Goal: Navigation & Orientation: Find specific page/section

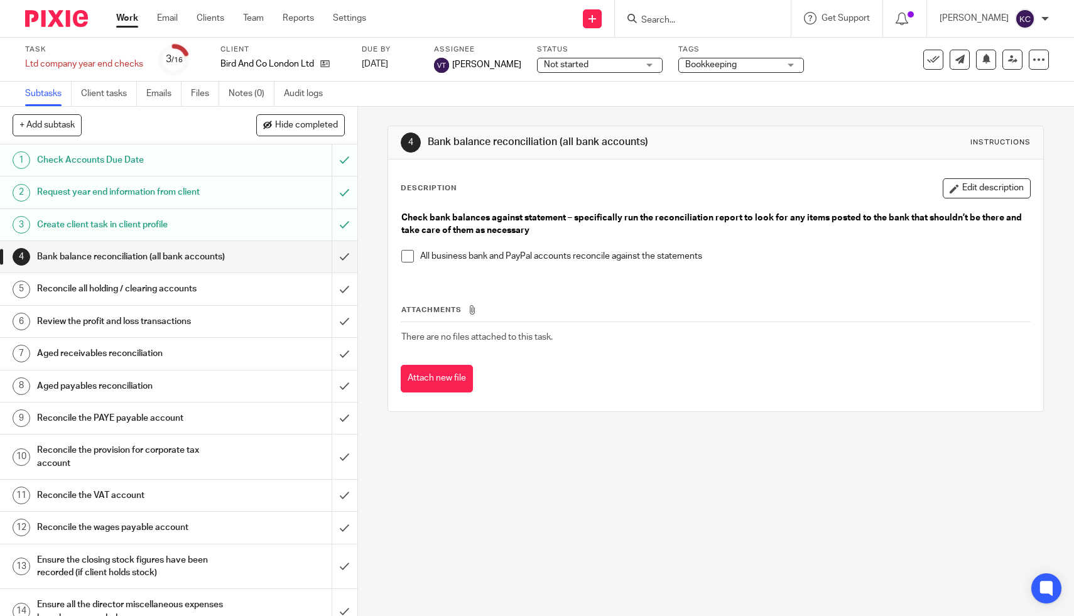
scroll to position [109, 0]
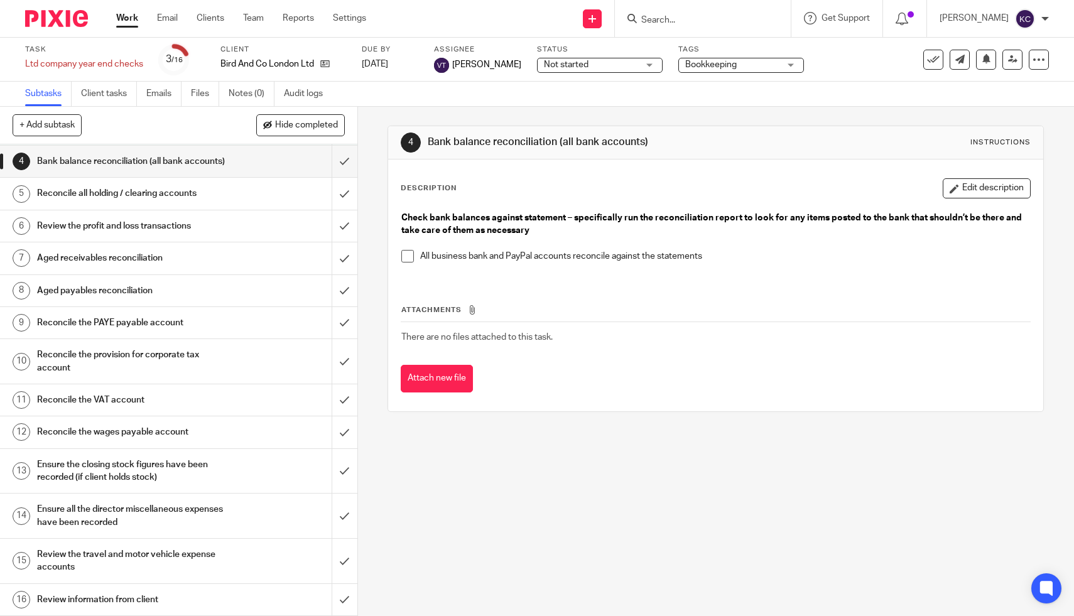
click at [131, 21] on link "Work" at bounding box center [127, 18] width 22 height 13
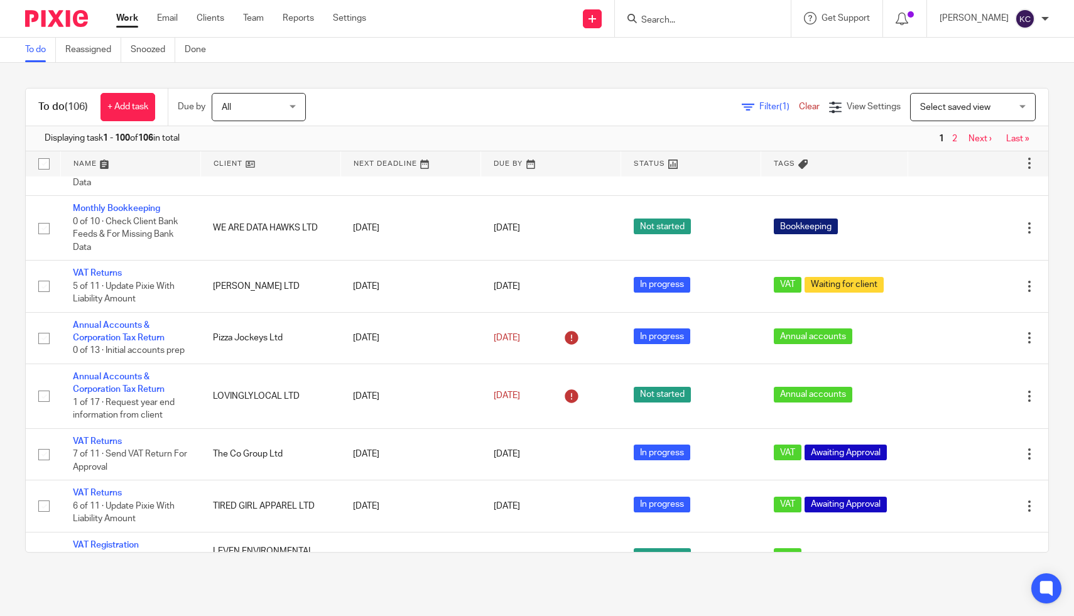
scroll to position [464, 0]
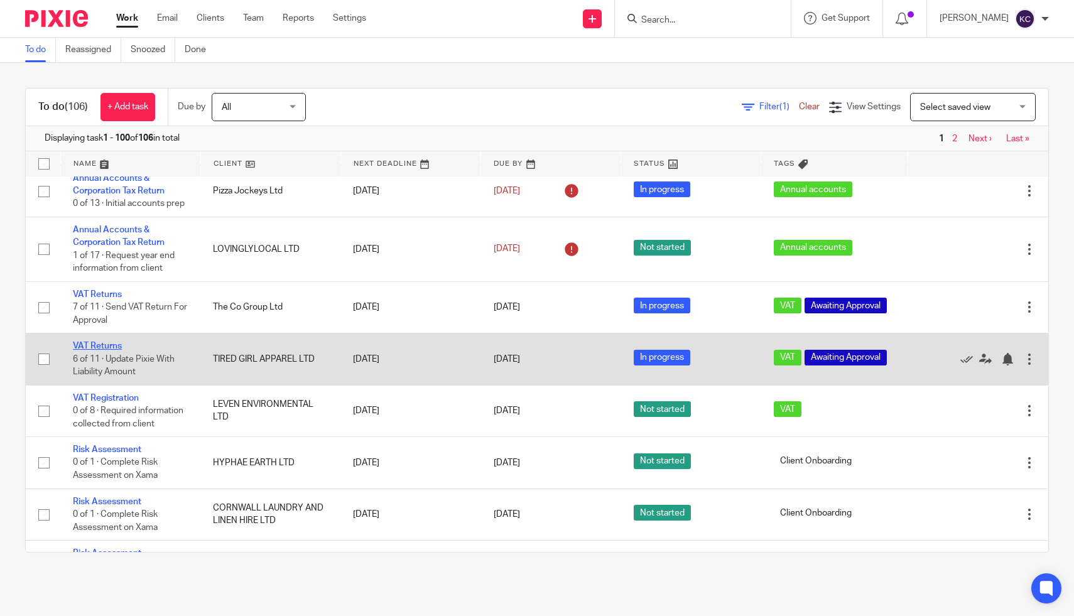
click at [88, 350] on link "VAT Returns" at bounding box center [97, 346] width 49 height 9
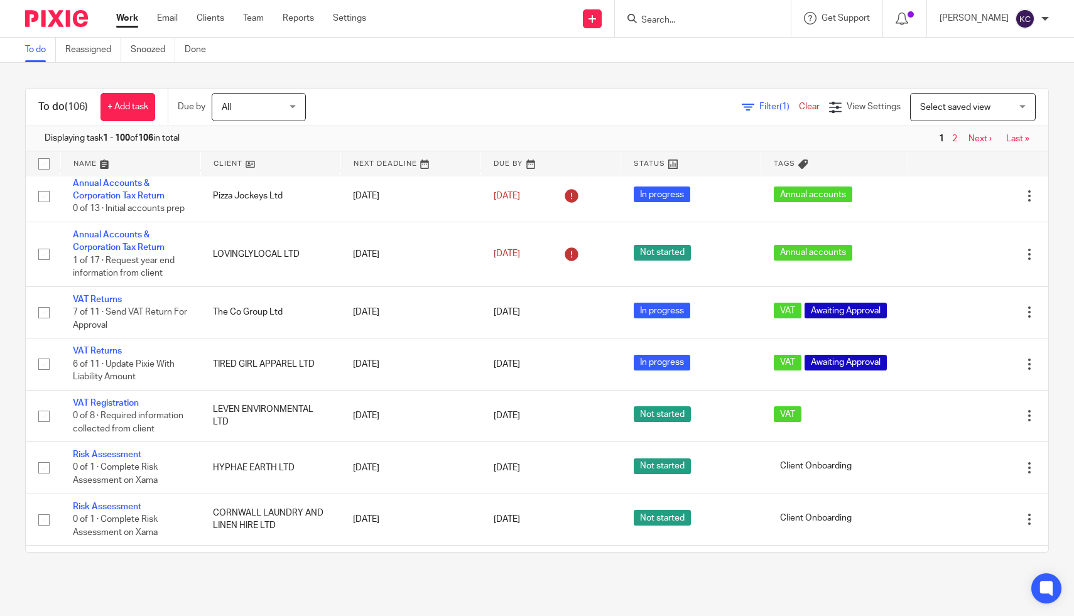
scroll to position [455, 0]
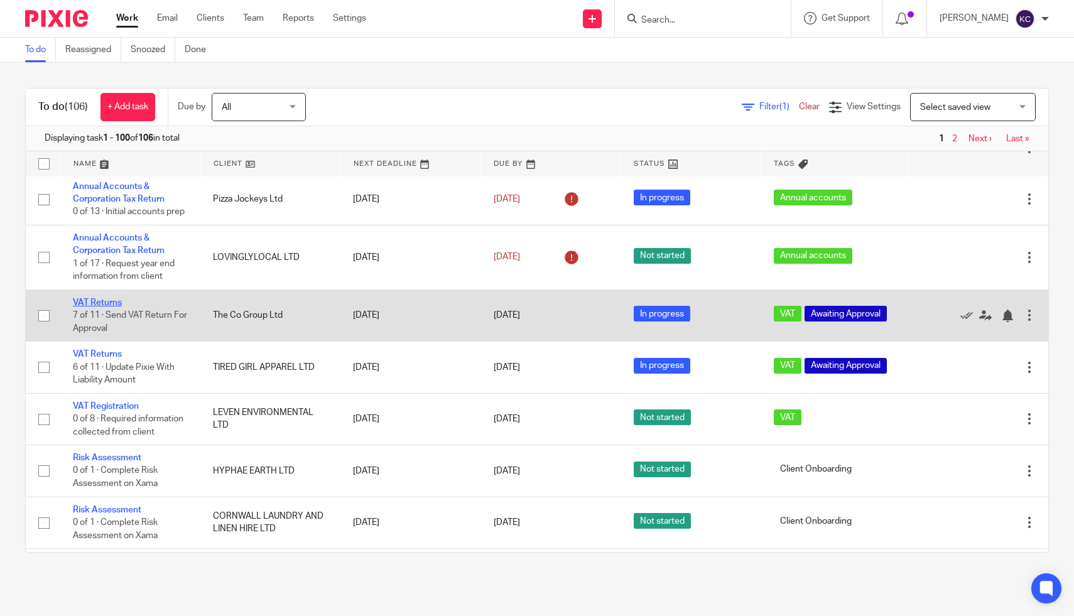
click at [100, 307] on link "VAT Returns" at bounding box center [97, 302] width 49 height 9
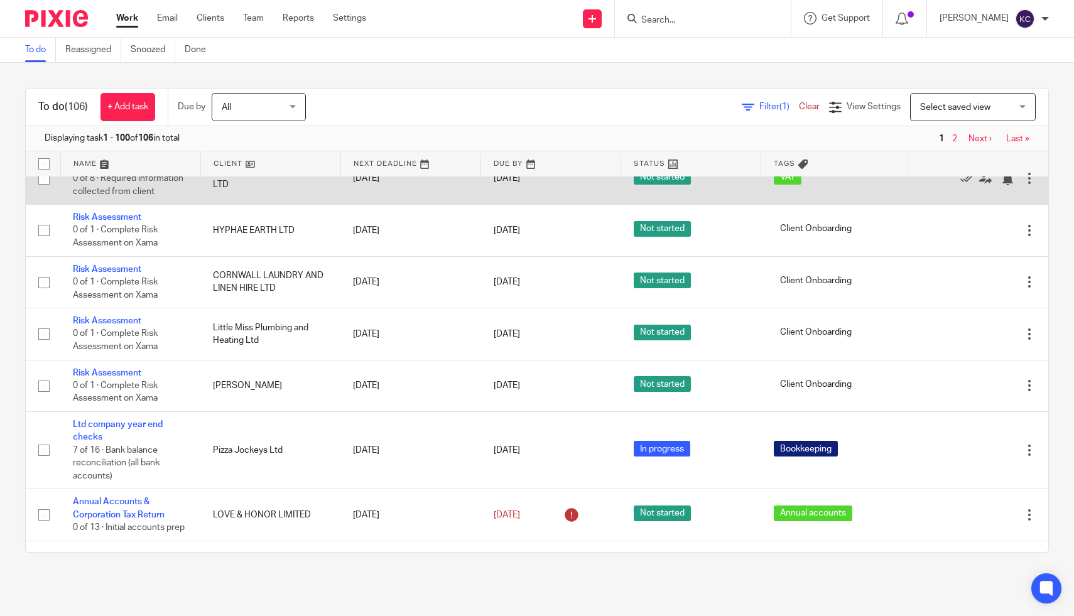
scroll to position [826, 0]
